Goal: Communication & Community: Connect with others

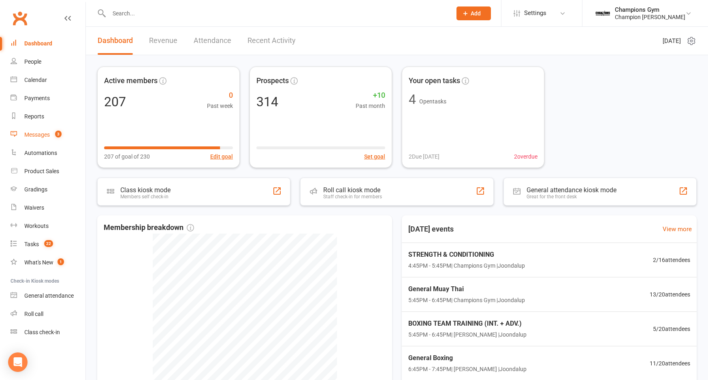
click at [45, 134] on div "Messages" at bounding box center [37, 134] width 26 height 6
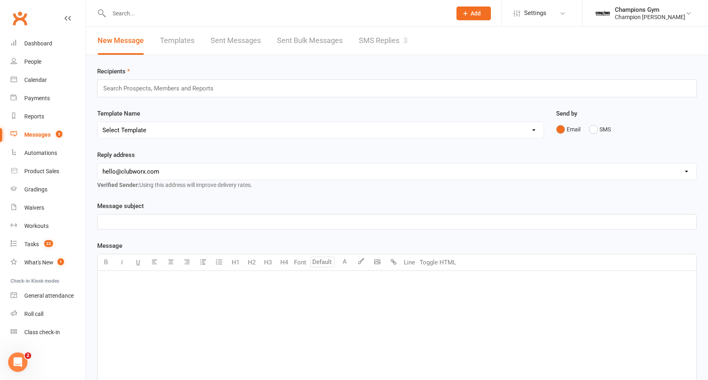
click at [367, 37] on link "SMS Replies 3" at bounding box center [383, 41] width 49 height 28
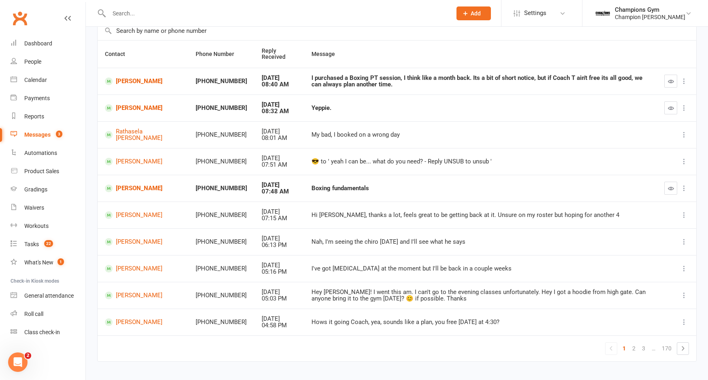
scroll to position [43, 0]
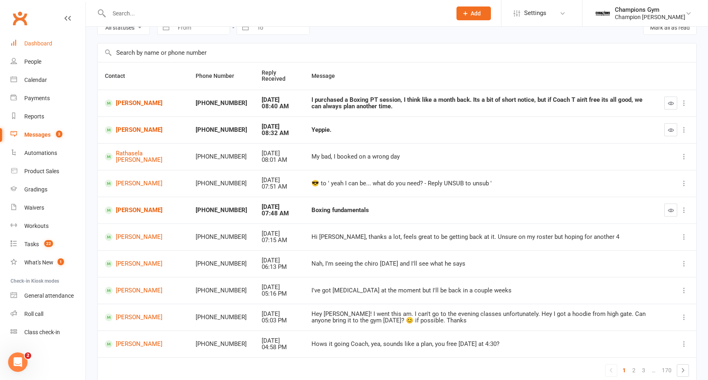
click at [45, 43] on div "Dashboard" at bounding box center [38, 43] width 28 height 6
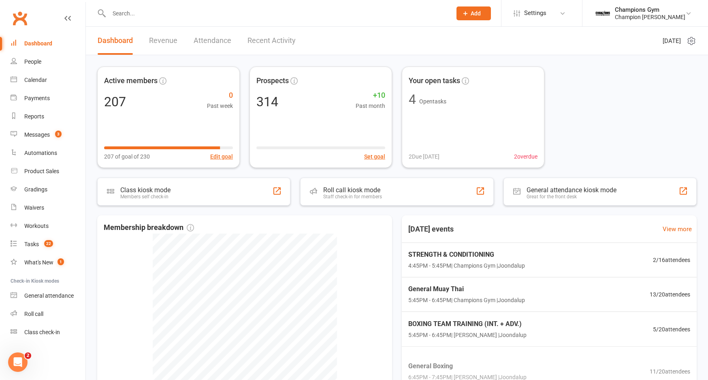
click at [218, 12] on input "text" at bounding box center [277, 13] width 340 height 11
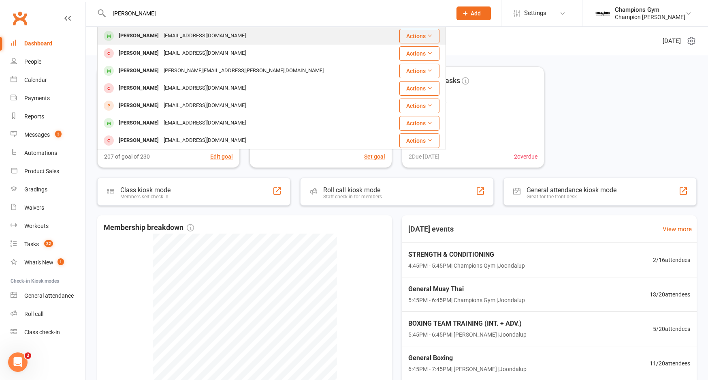
type input "[PERSON_NAME]"
click at [191, 39] on div "[EMAIL_ADDRESS][DOMAIN_NAME]" at bounding box center [204, 36] width 87 height 12
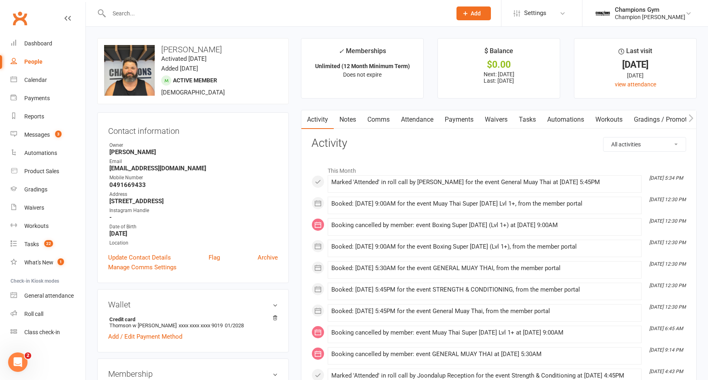
click at [351, 118] on link "Notes" at bounding box center [348, 119] width 28 height 19
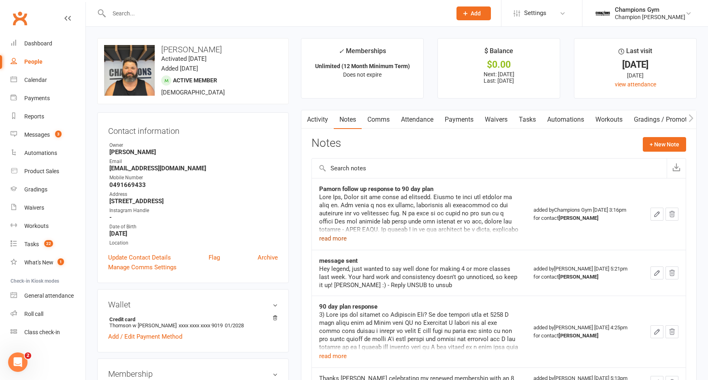
click at [336, 235] on button "read more" at bounding box center [333, 238] width 28 height 10
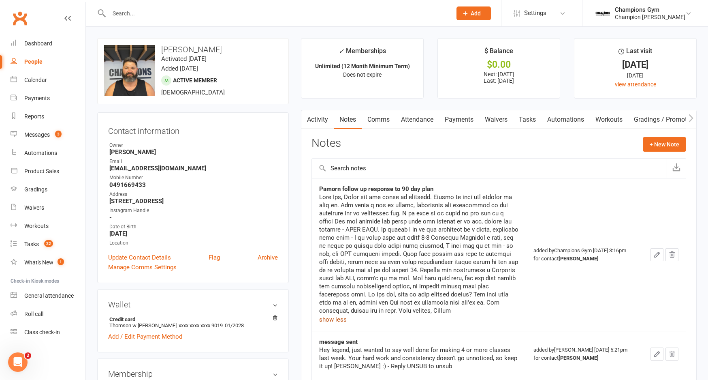
click at [373, 114] on link "Comms" at bounding box center [379, 119] width 34 height 19
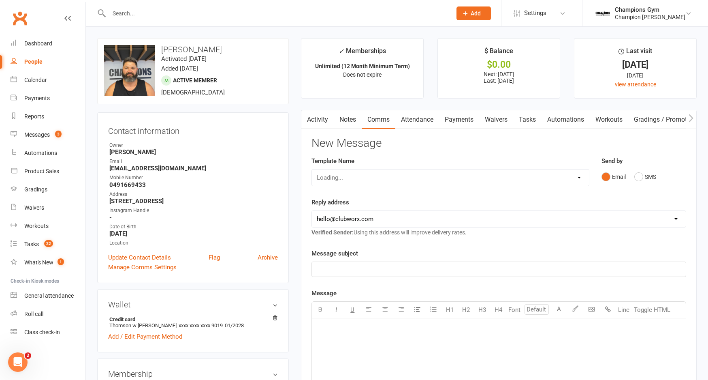
click at [348, 119] on link "Notes" at bounding box center [348, 119] width 28 height 19
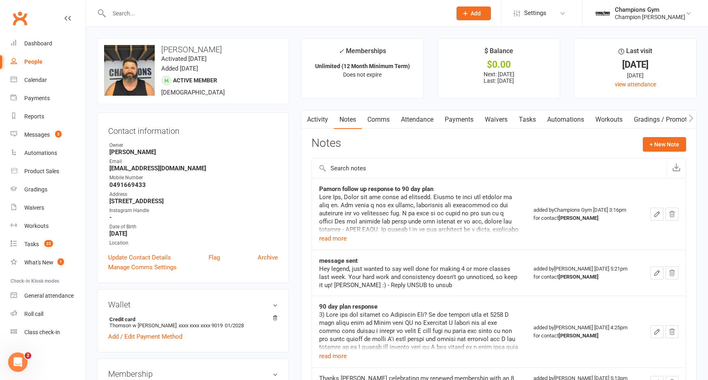
click at [387, 115] on link "Comms" at bounding box center [379, 119] width 34 height 19
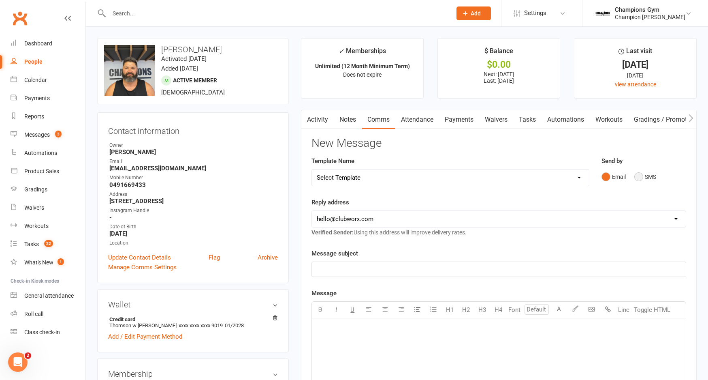
click at [643, 175] on button "SMS" at bounding box center [646, 176] width 22 height 15
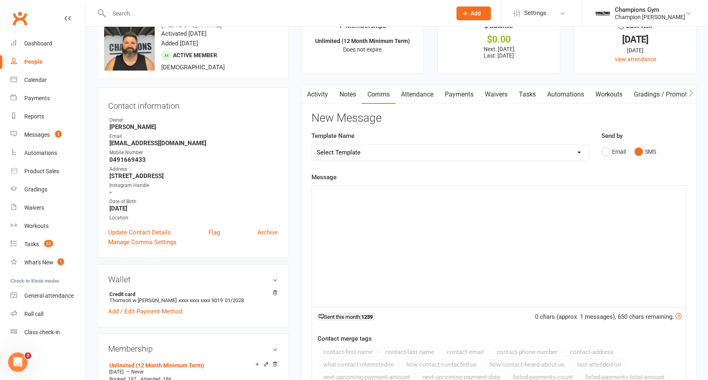
scroll to position [43, 0]
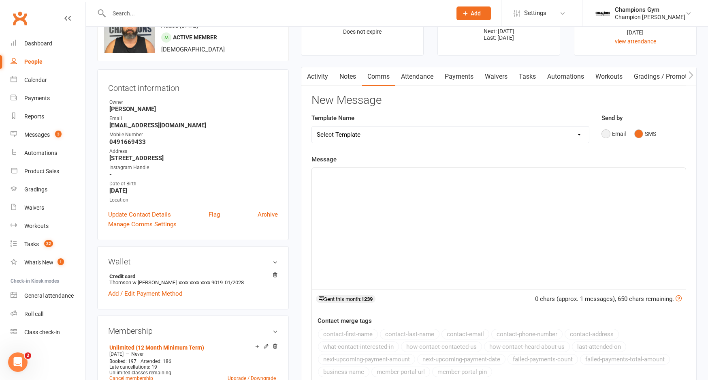
click at [609, 130] on button "Email" at bounding box center [614, 133] width 24 height 15
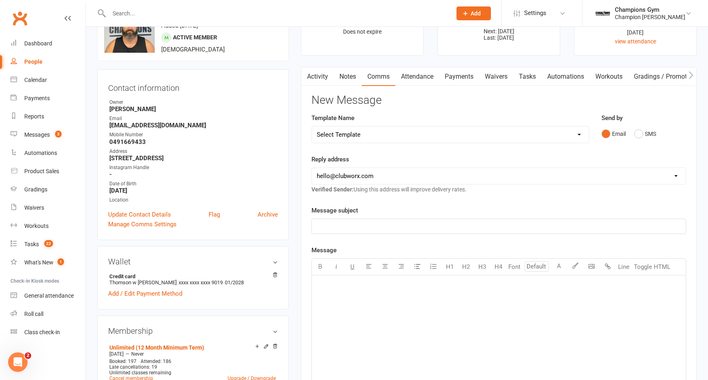
click at [560, 177] on select "[EMAIL_ADDRESS][DOMAIN_NAME] [EMAIL_ADDRESS][DOMAIN_NAME] [PERSON_NAME][EMAIL_A…" at bounding box center [499, 176] width 374 height 16
select select "1"
click at [312, 168] on select "[EMAIL_ADDRESS][DOMAIN_NAME] [EMAIL_ADDRESS][DOMAIN_NAME] [PERSON_NAME][EMAIL_A…" at bounding box center [499, 176] width 374 height 16
click at [471, 113] on div "Template Name Select Template [Email] Goal Setting Template [SMS] 14 days absen…" at bounding box center [451, 128] width 278 height 30
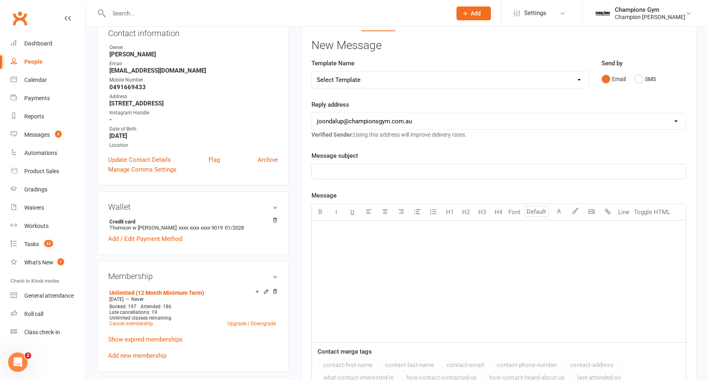
scroll to position [150, 0]
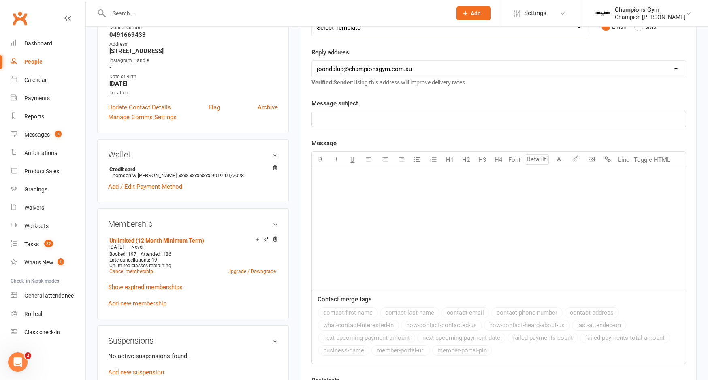
click at [410, 126] on div "Message subject ﻿ Message U H1 H2 H3 H4 Font A Line Toggle HTML ﻿ Contact merge…" at bounding box center [499, 230] width 375 height 265
click at [410, 120] on p "﻿" at bounding box center [499, 119] width 364 height 10
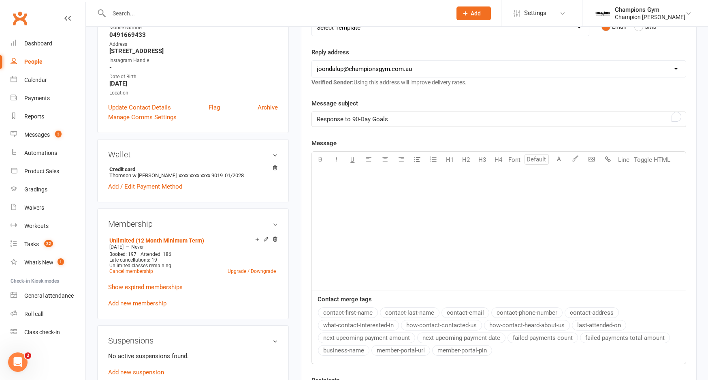
click at [455, 205] on div "﻿" at bounding box center [499, 229] width 374 height 122
